Goal: Check status: Check status

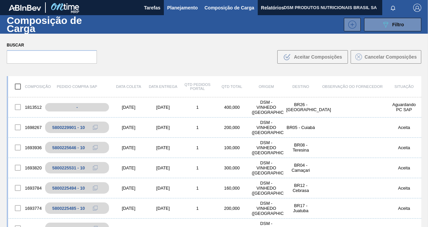
click at [188, 5] on span "Planejamento" at bounding box center [182, 8] width 31 height 8
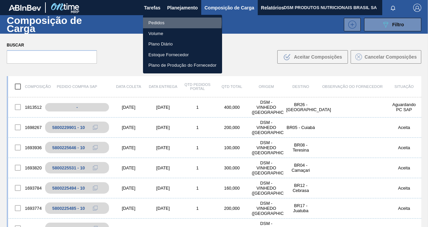
click at [161, 22] on li "Pedidos" at bounding box center [182, 22] width 79 height 11
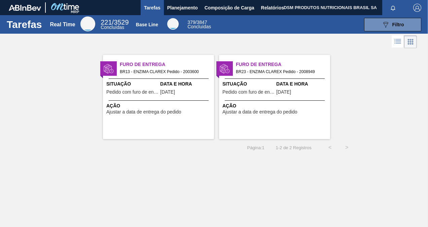
click at [174, 108] on span "Ação" at bounding box center [159, 105] width 106 height 7
click at [275, 105] on span "Ação" at bounding box center [275, 105] width 106 height 7
click at [159, 109] on span "Ação" at bounding box center [159, 105] width 106 height 7
click at [182, 8] on span "Planejamento" at bounding box center [182, 8] width 31 height 8
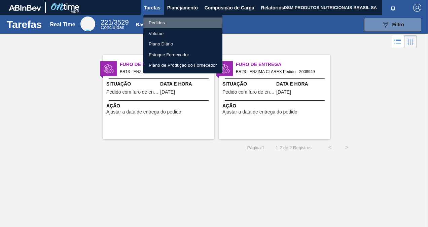
click at [174, 21] on li "Pedidos" at bounding box center [182, 22] width 79 height 11
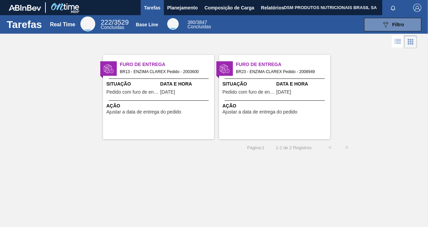
click at [189, 150] on div "Página : 1 1 - 2 de 2 Registros < >" at bounding box center [177, 147] width 355 height 17
